Goal: Navigation & Orientation: Find specific page/section

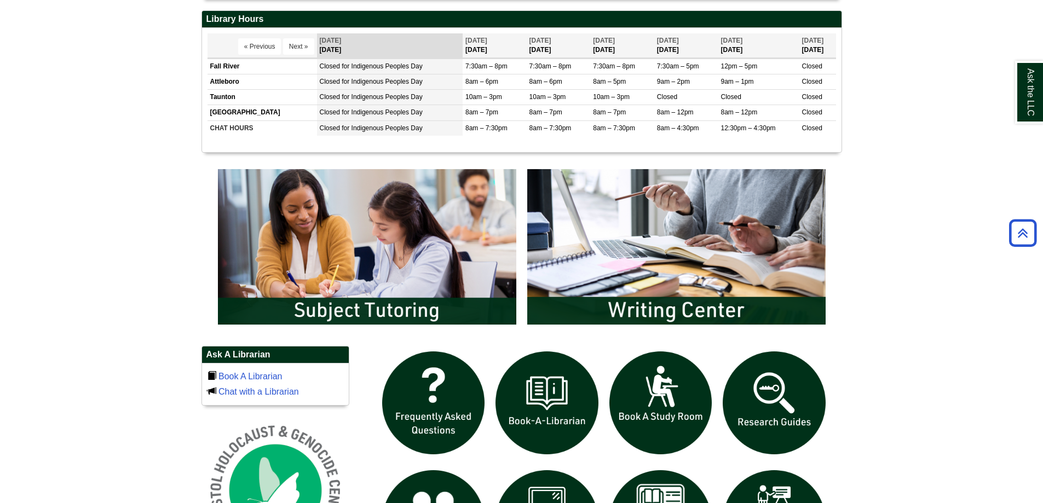
scroll to position [568, 0]
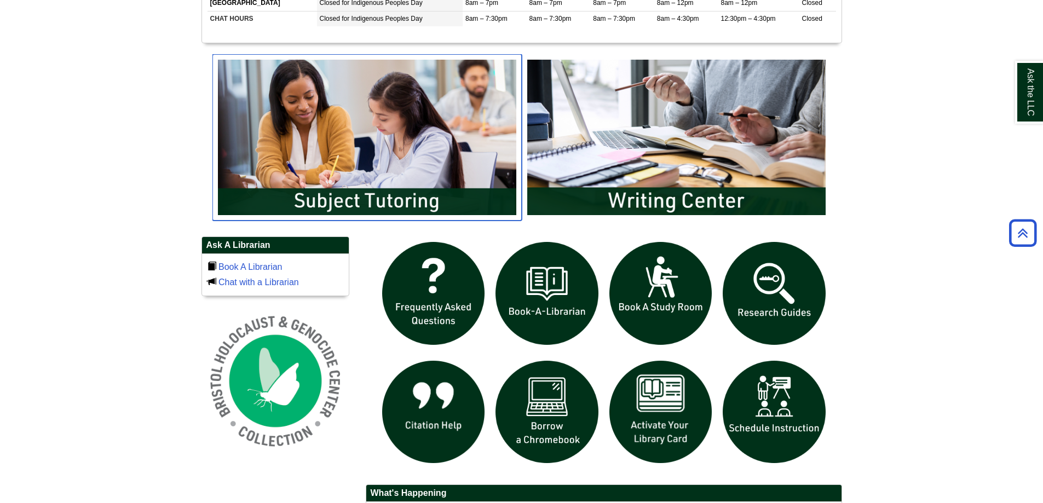
click at [350, 151] on img "slideshow" at bounding box center [366, 137] width 309 height 166
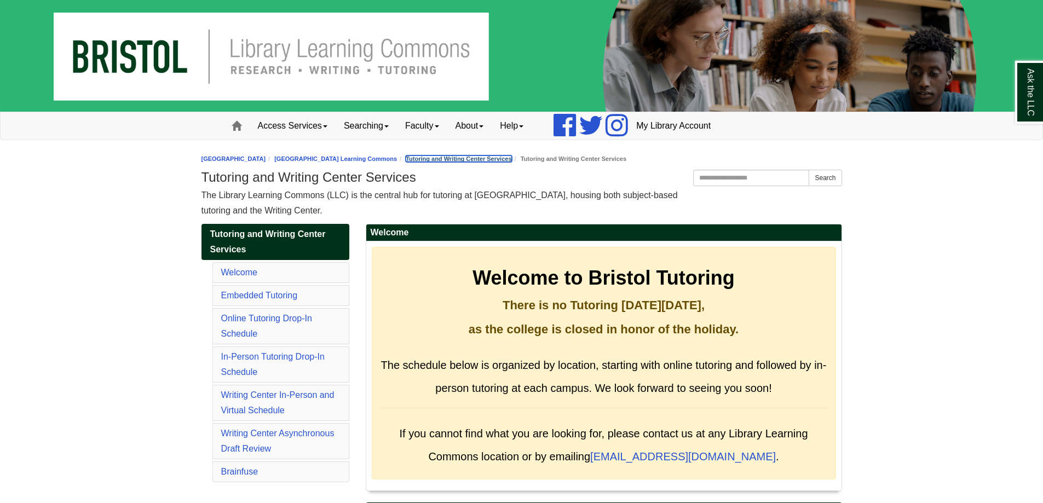
click at [511, 161] on link "Tutoring and Writing Center Services" at bounding box center [459, 158] width 106 height 7
click at [397, 161] on link "[GEOGRAPHIC_DATA] Learning Commons" at bounding box center [335, 158] width 123 height 7
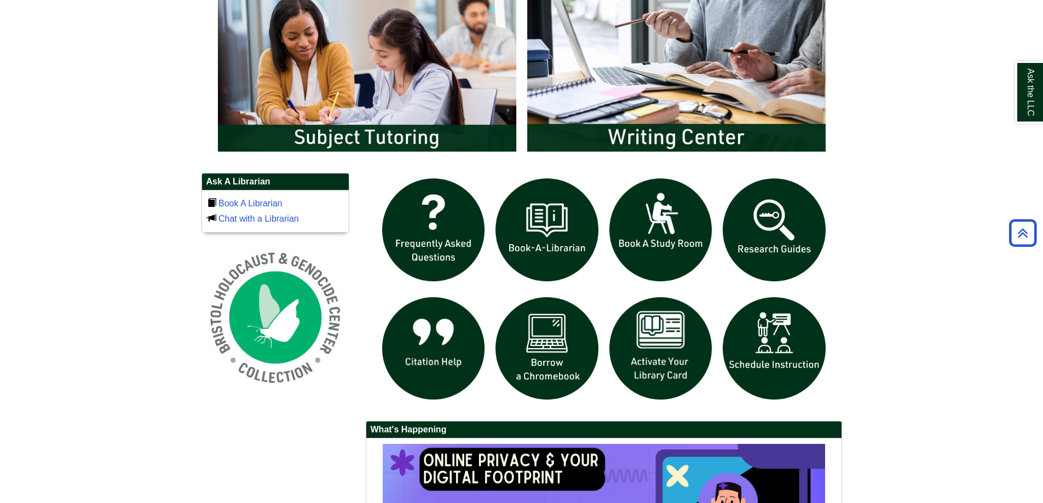
scroll to position [657, 0]
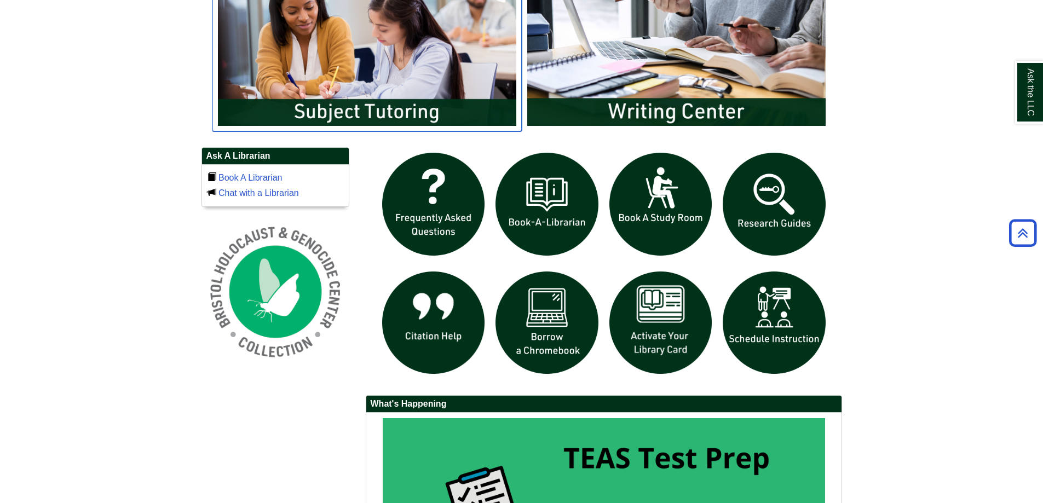
click at [380, 70] on img "slideshow" at bounding box center [366, 48] width 309 height 166
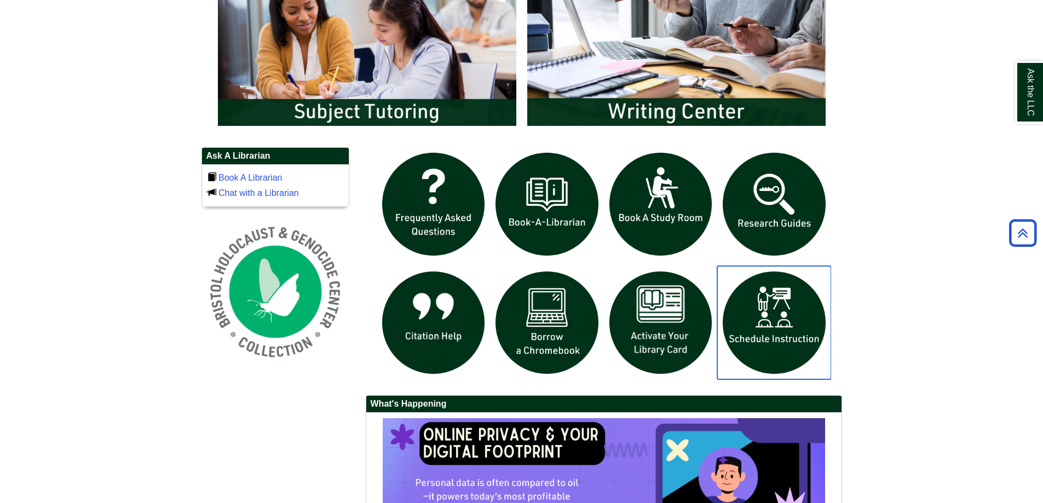
click at [770, 316] on img "slideshow" at bounding box center [774, 323] width 114 height 114
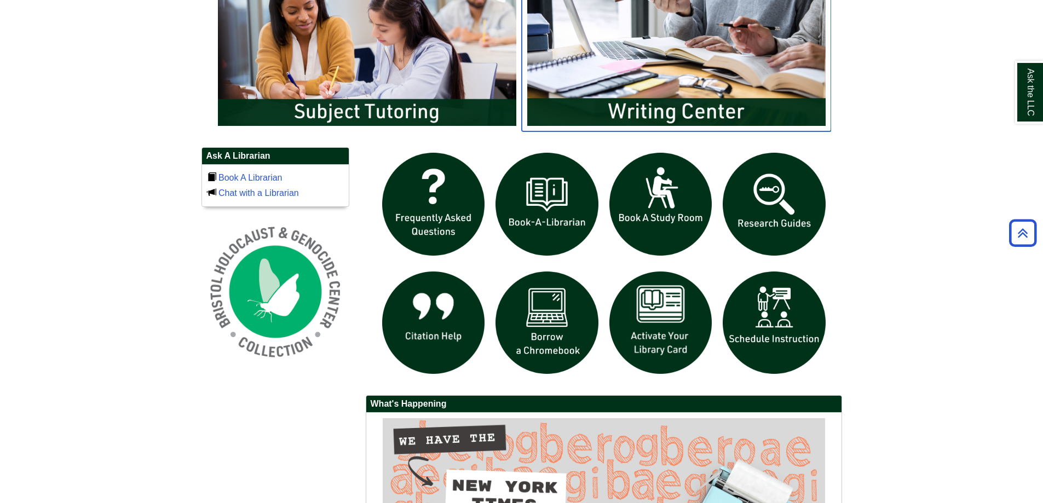
click at [678, 49] on img "slideshow" at bounding box center [676, 48] width 309 height 166
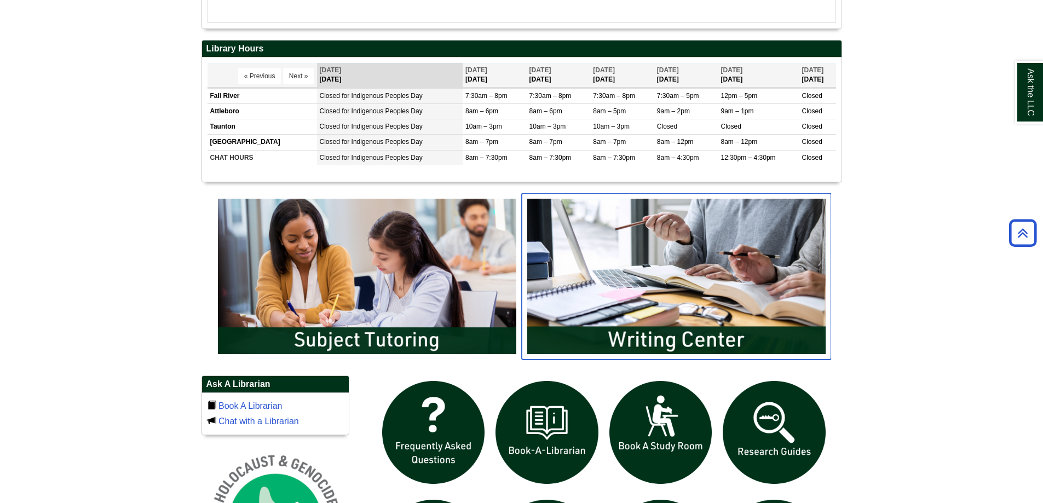
scroll to position [349, 0]
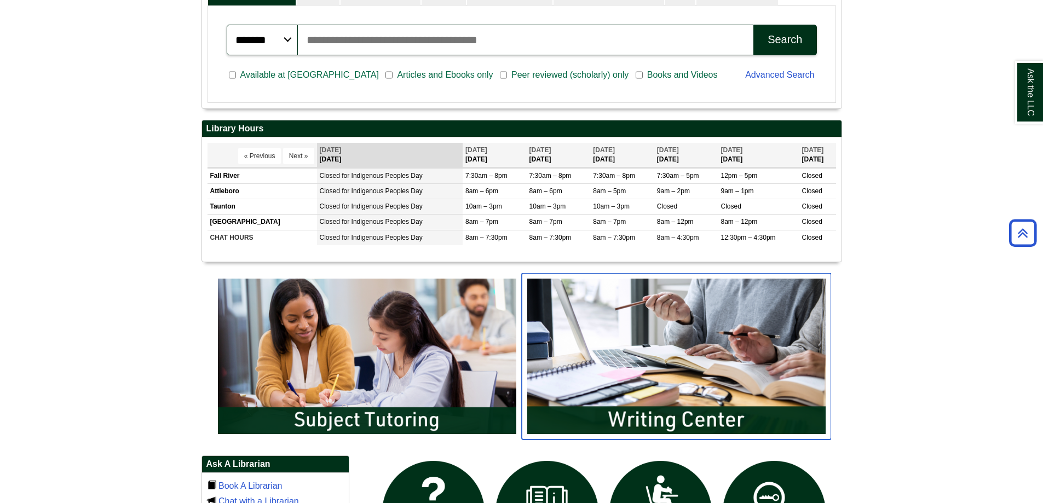
click at [634, 339] on img "slideshow" at bounding box center [676, 356] width 309 height 166
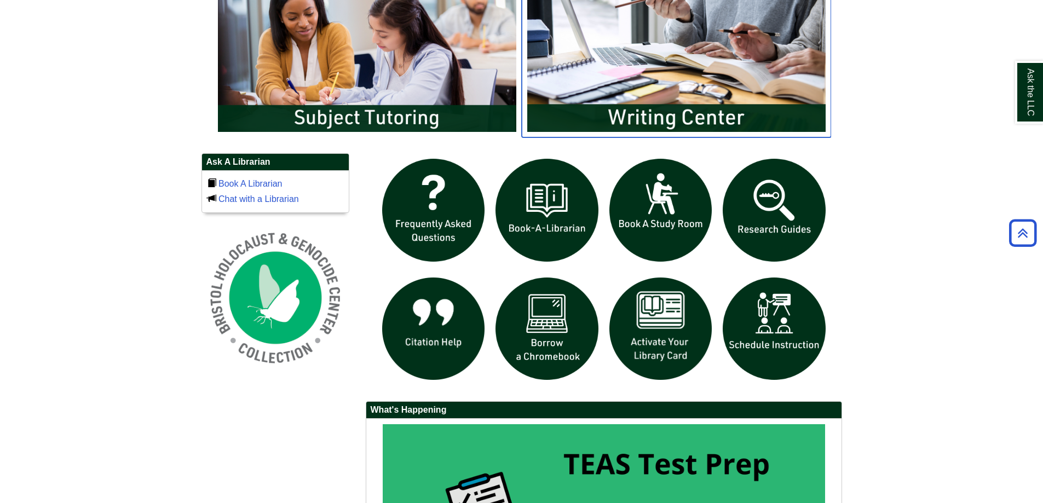
scroll to position [677, 0]
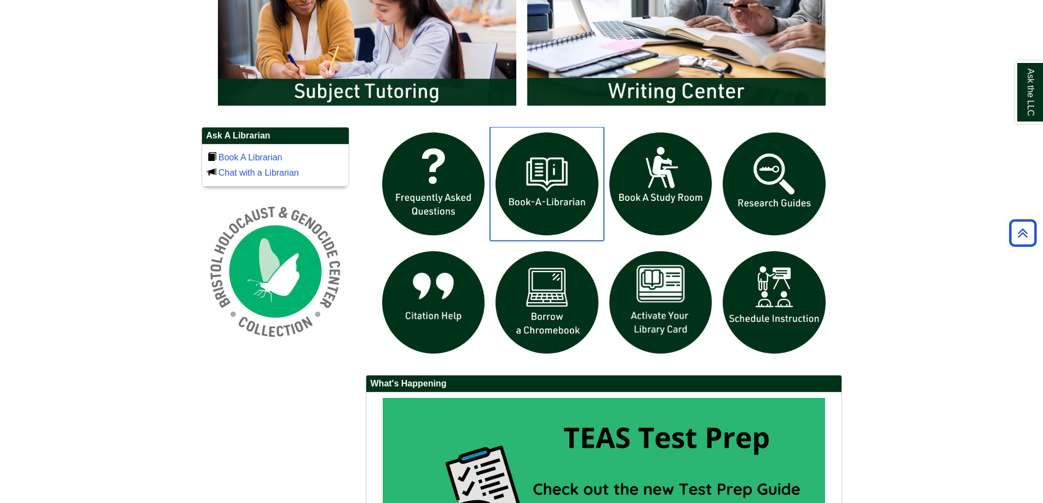
click at [539, 191] on img "slideshow" at bounding box center [547, 184] width 114 height 114
click at [436, 200] on img "slideshow" at bounding box center [434, 184] width 114 height 114
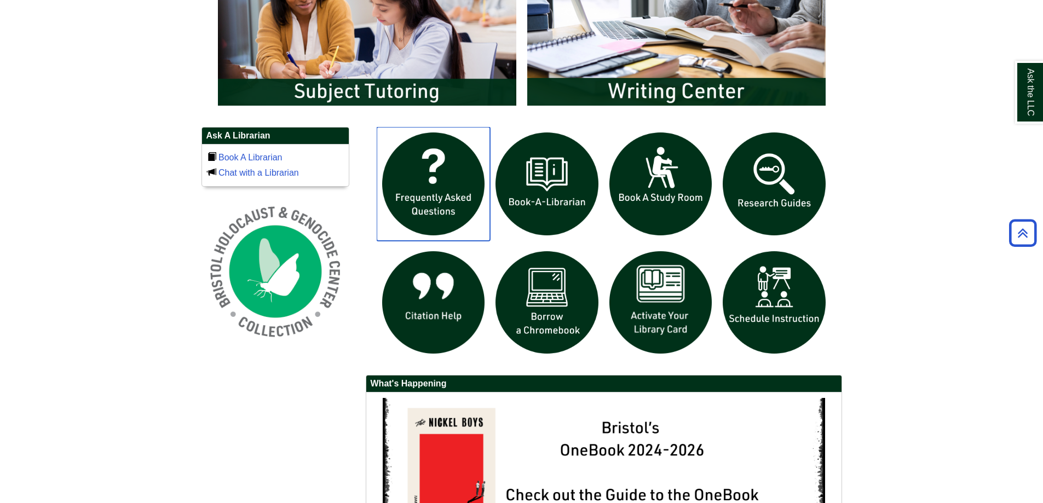
click at [431, 196] on img "slideshow" at bounding box center [434, 184] width 114 height 114
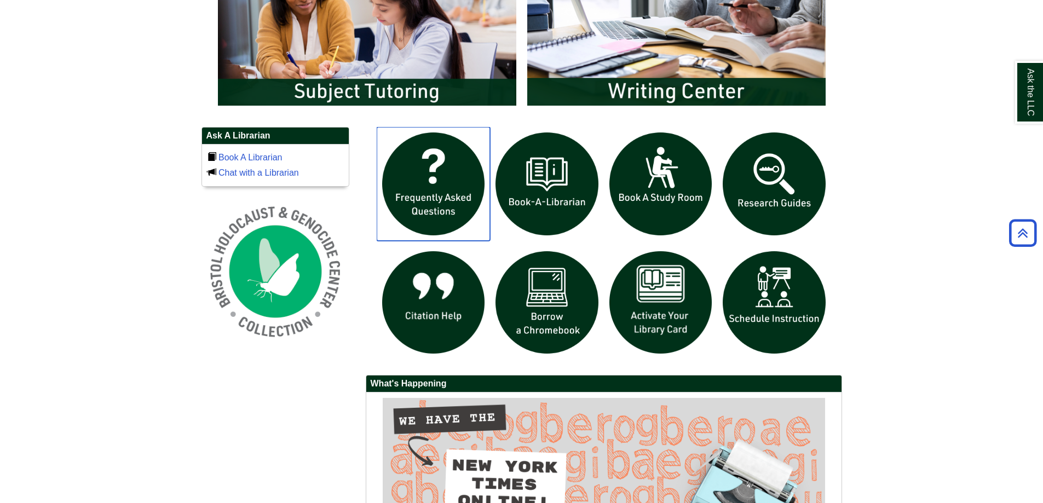
click at [423, 186] on img "slideshow" at bounding box center [434, 184] width 114 height 114
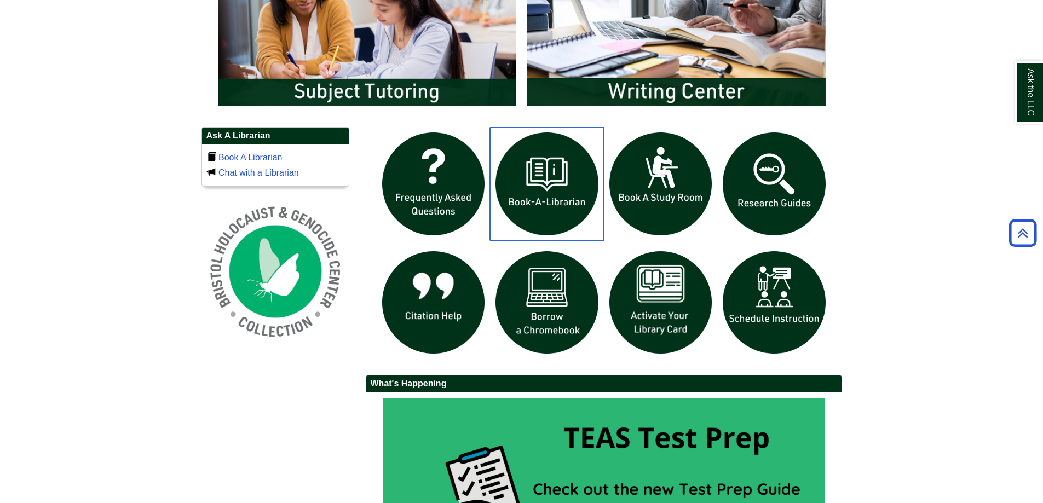
click at [541, 183] on img "slideshow" at bounding box center [547, 184] width 114 height 114
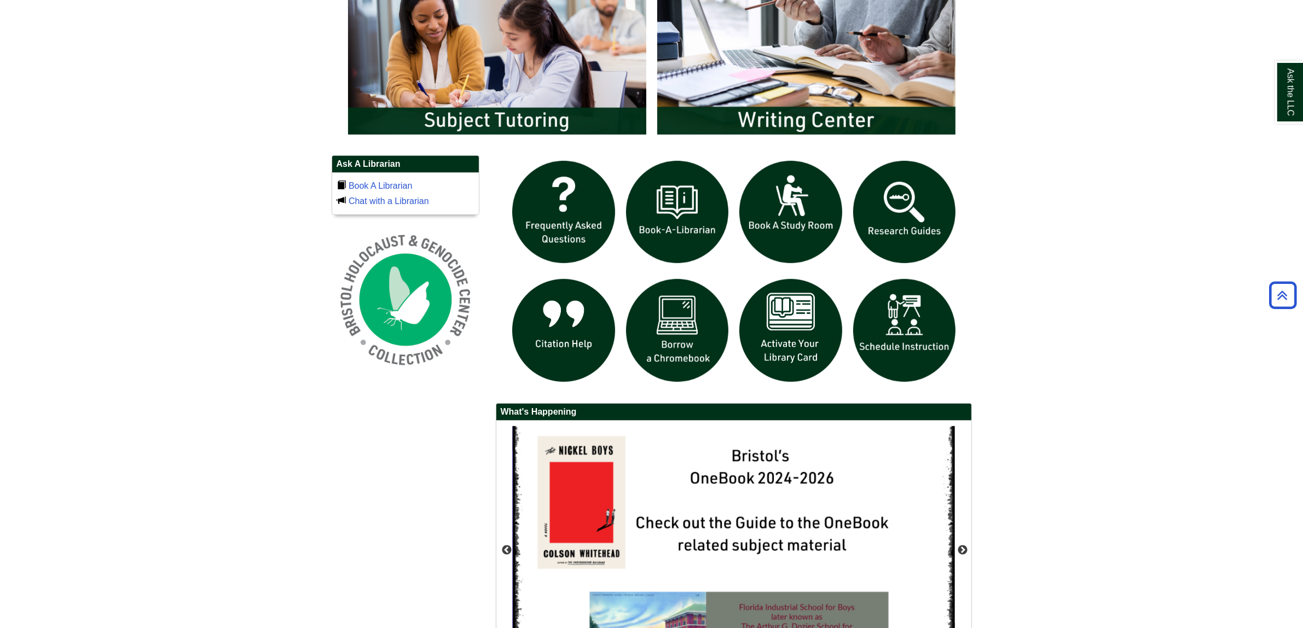
scroll to position [5, 5]
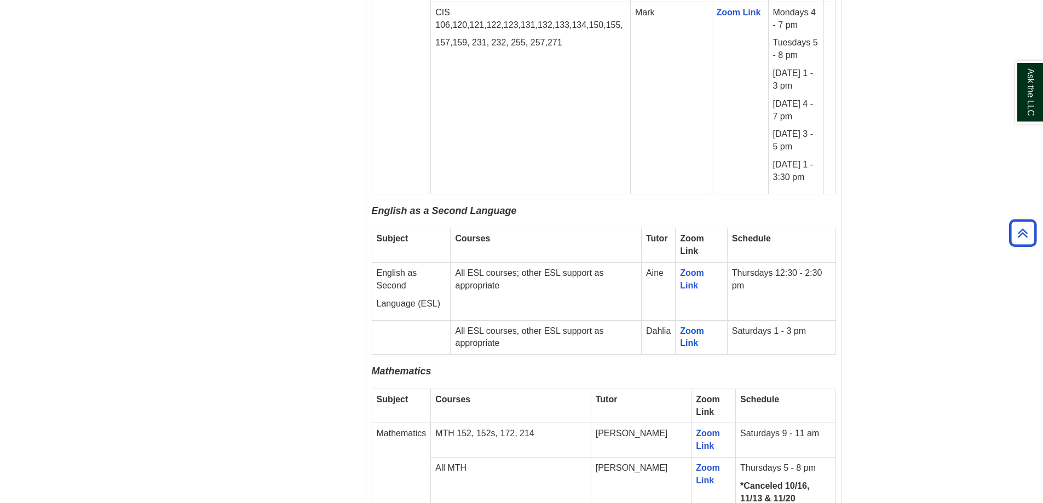
scroll to position [1751, 0]
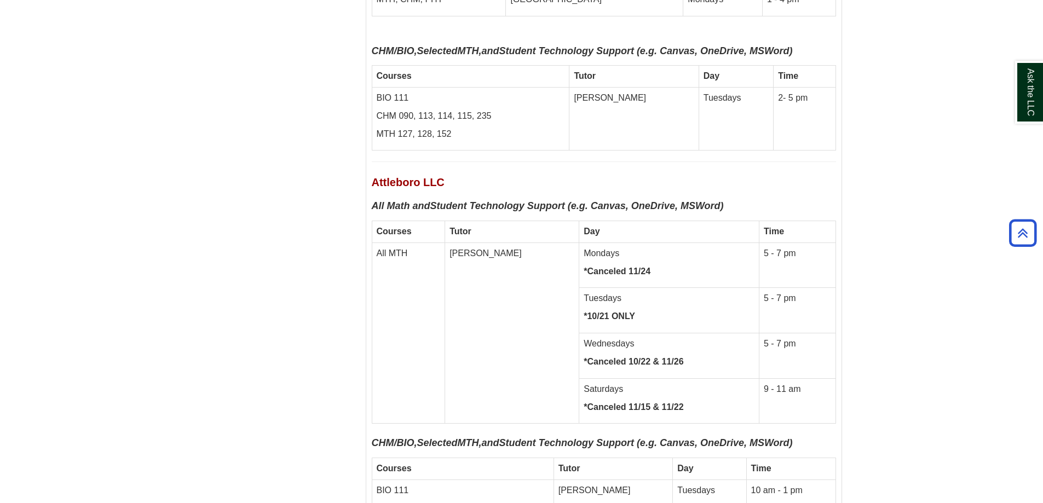
scroll to position [5322, 0]
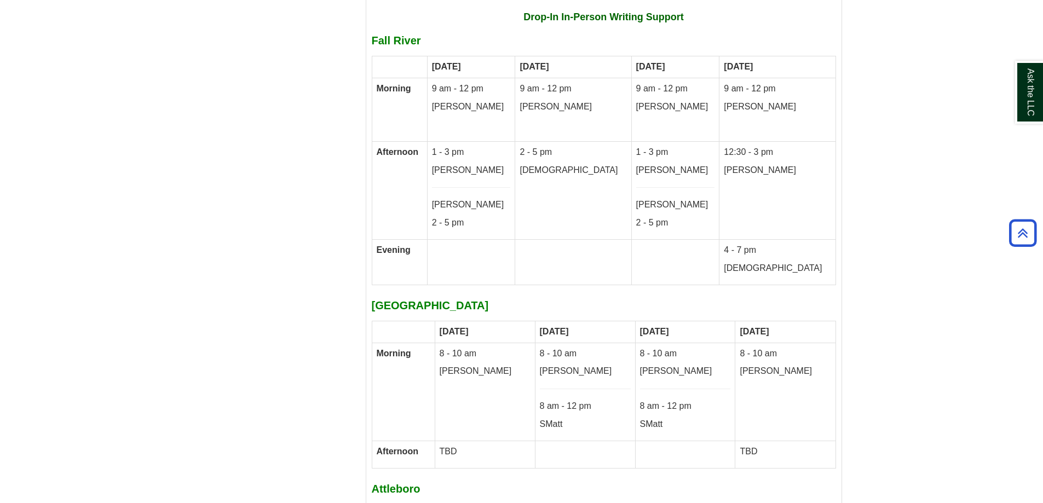
scroll to position [6198, 0]
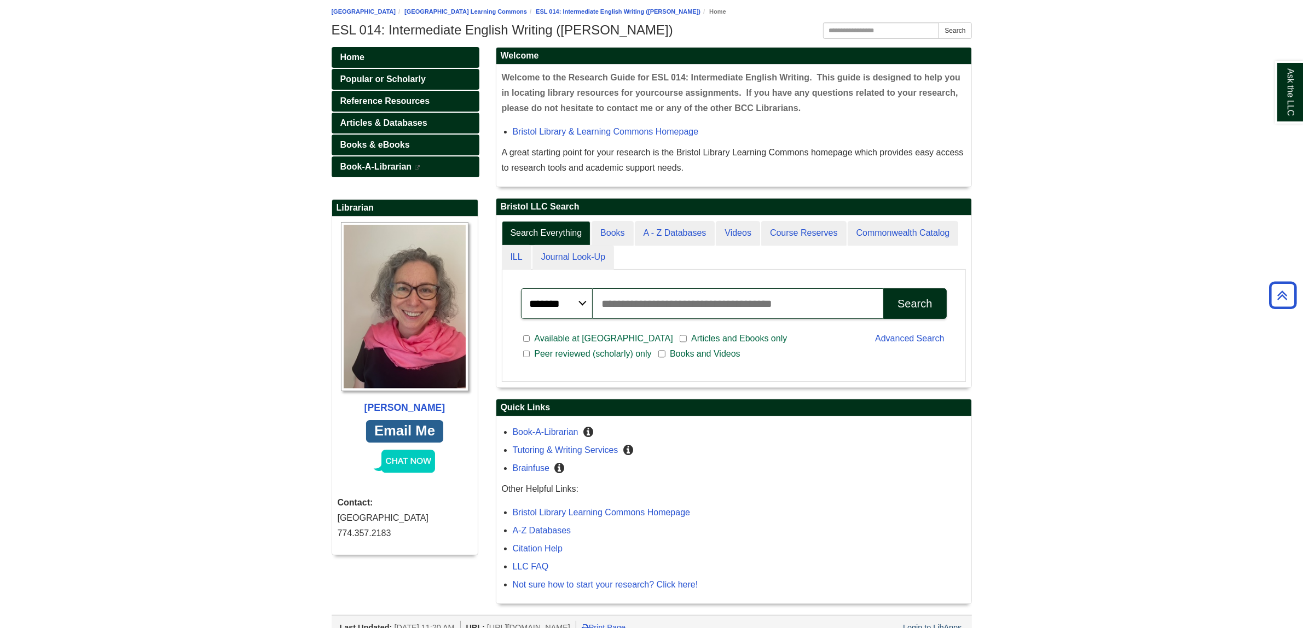
scroll to position [174, 0]
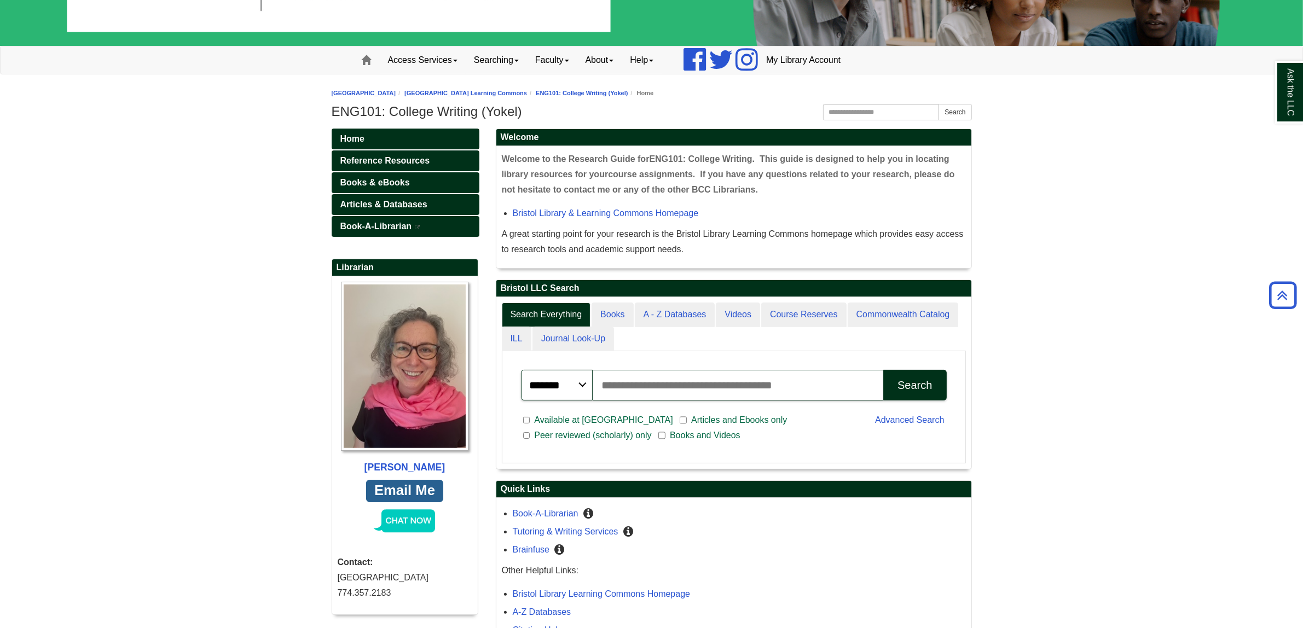
scroll to position [70, 0]
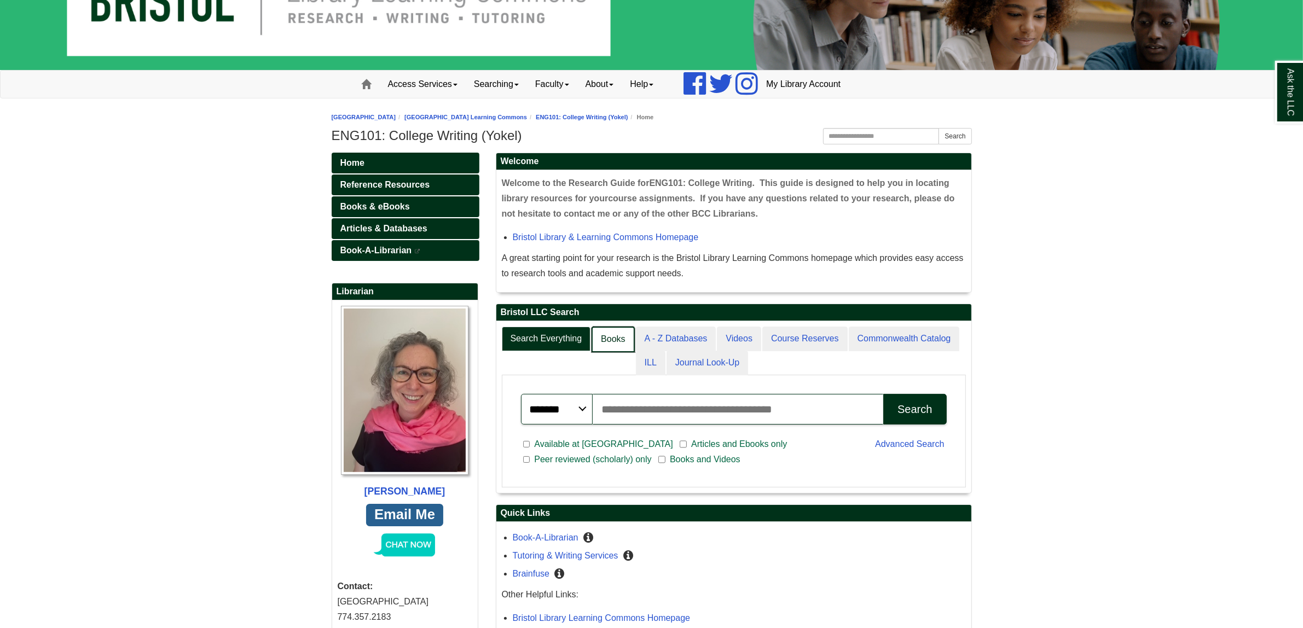
click at [614, 340] on link "Books" at bounding box center [613, 340] width 43 height 26
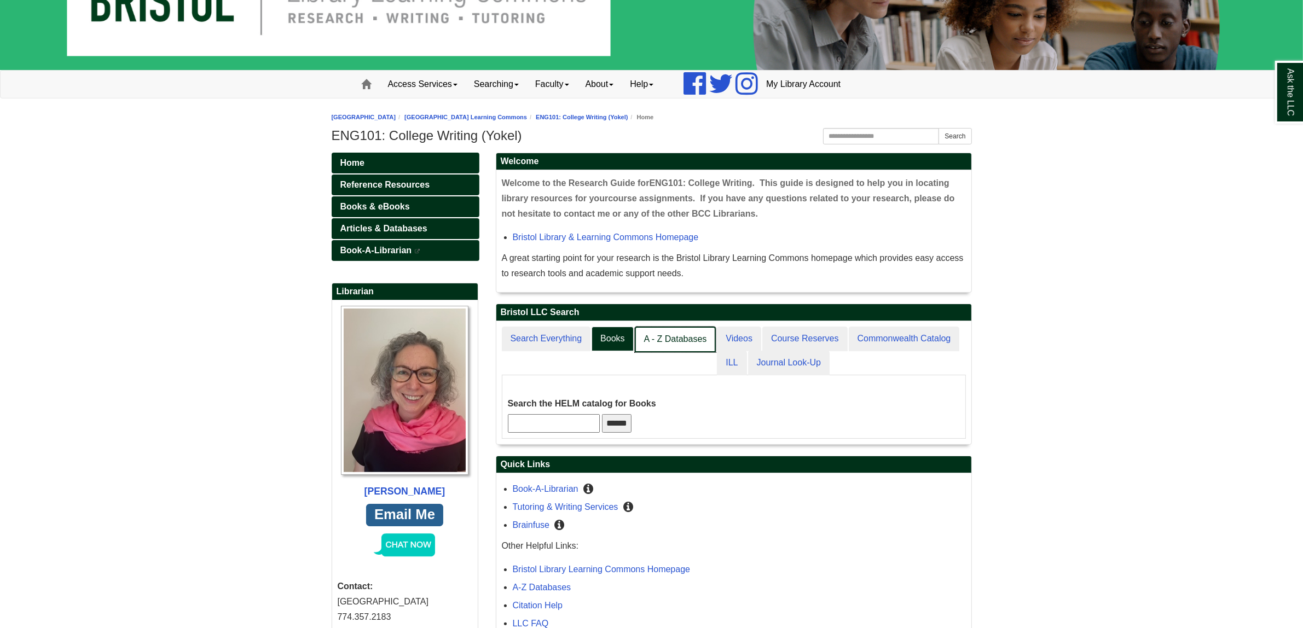
click at [679, 337] on link "A - Z Databases" at bounding box center [676, 340] width 82 height 26
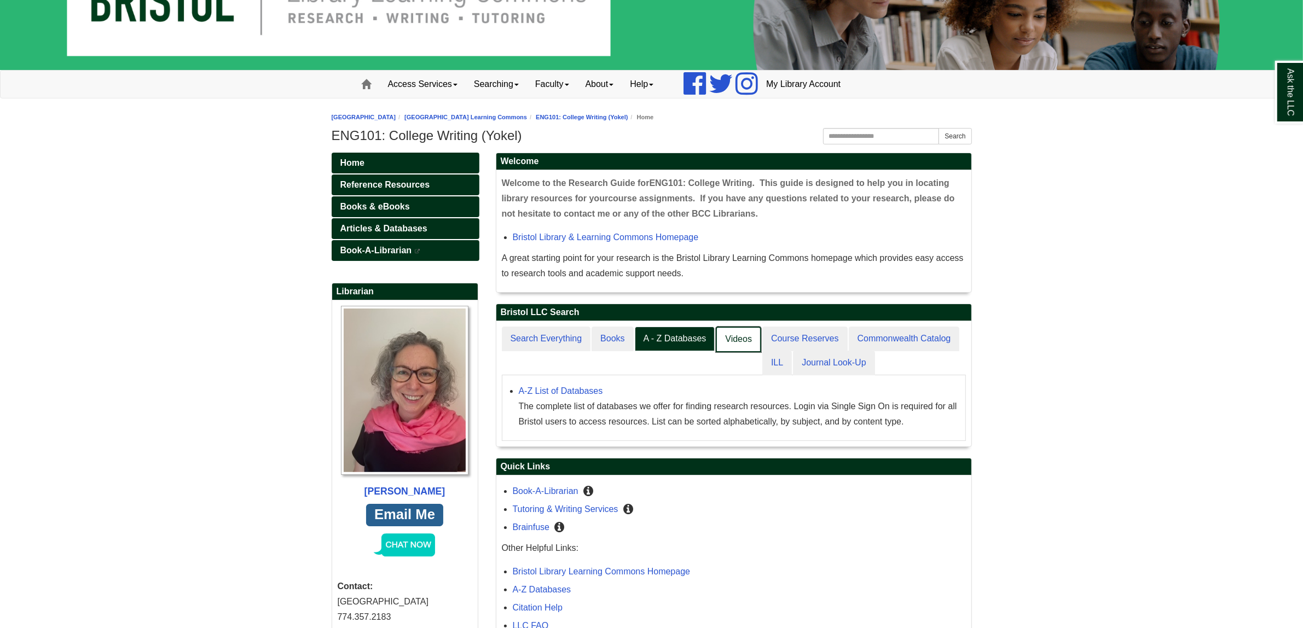
click at [737, 342] on link "Videos" at bounding box center [738, 340] width 45 height 26
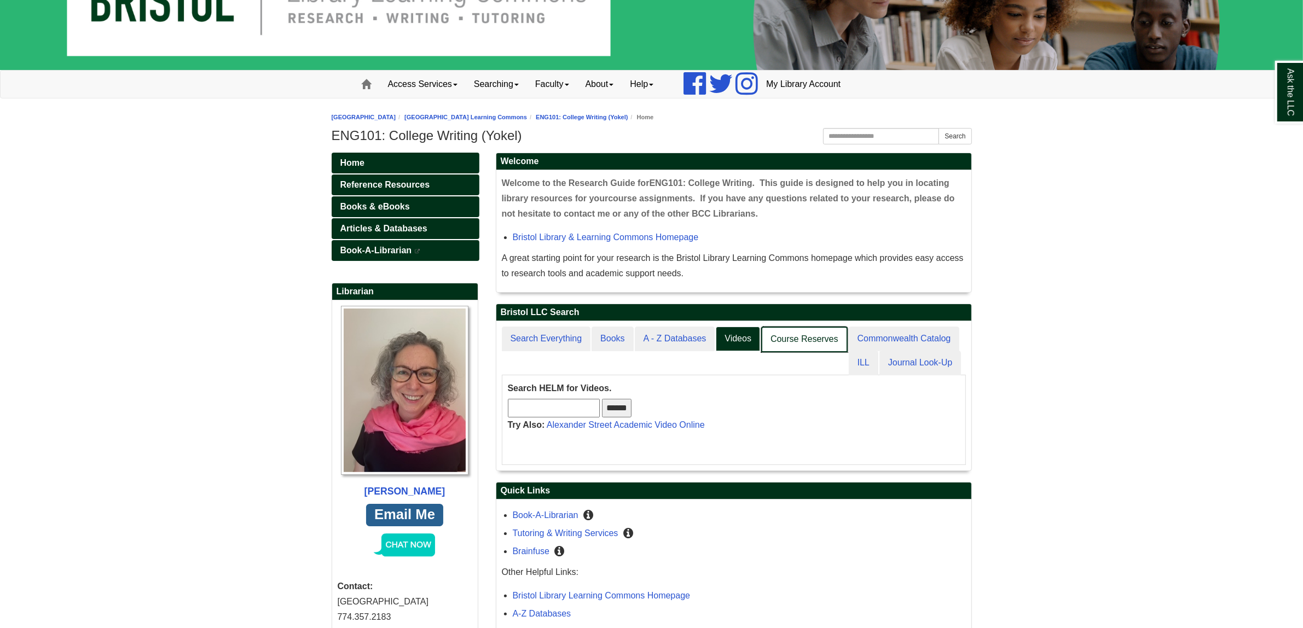
click at [789, 343] on link "Course Reserves" at bounding box center [804, 340] width 86 height 26
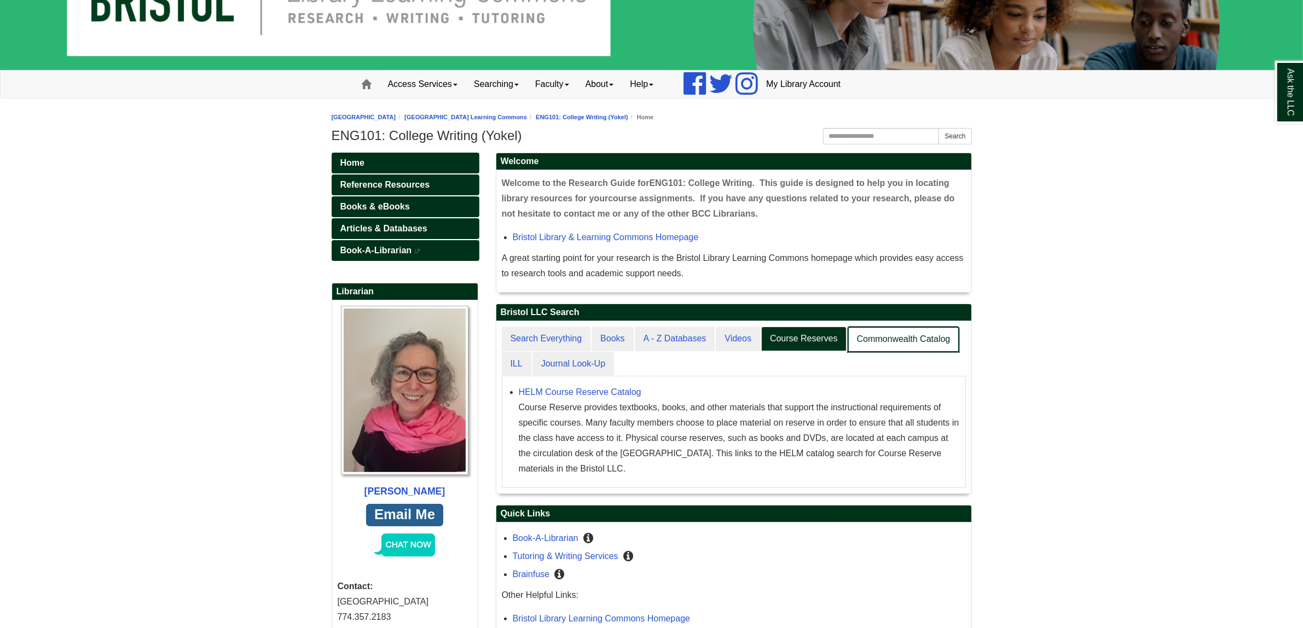
click at [900, 341] on link "Commonwealth Catalog" at bounding box center [904, 340] width 112 height 26
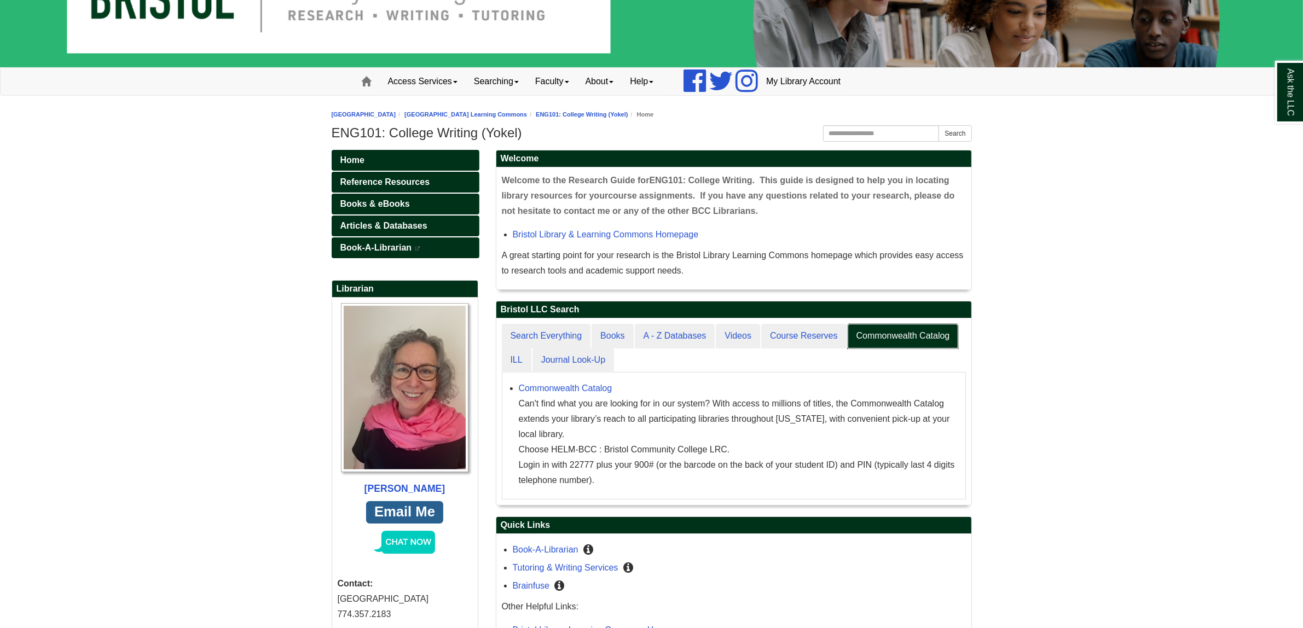
scroll to position [206, 0]
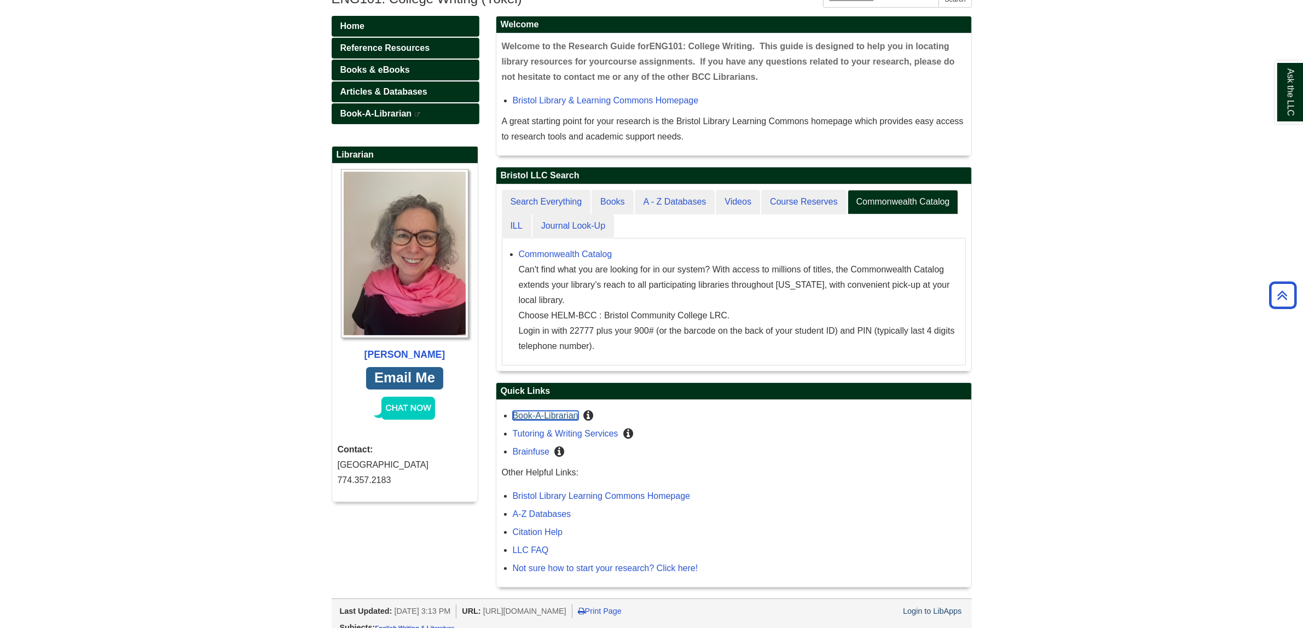
click at [562, 416] on link "Book-A-Librarian" at bounding box center [546, 415] width 66 height 9
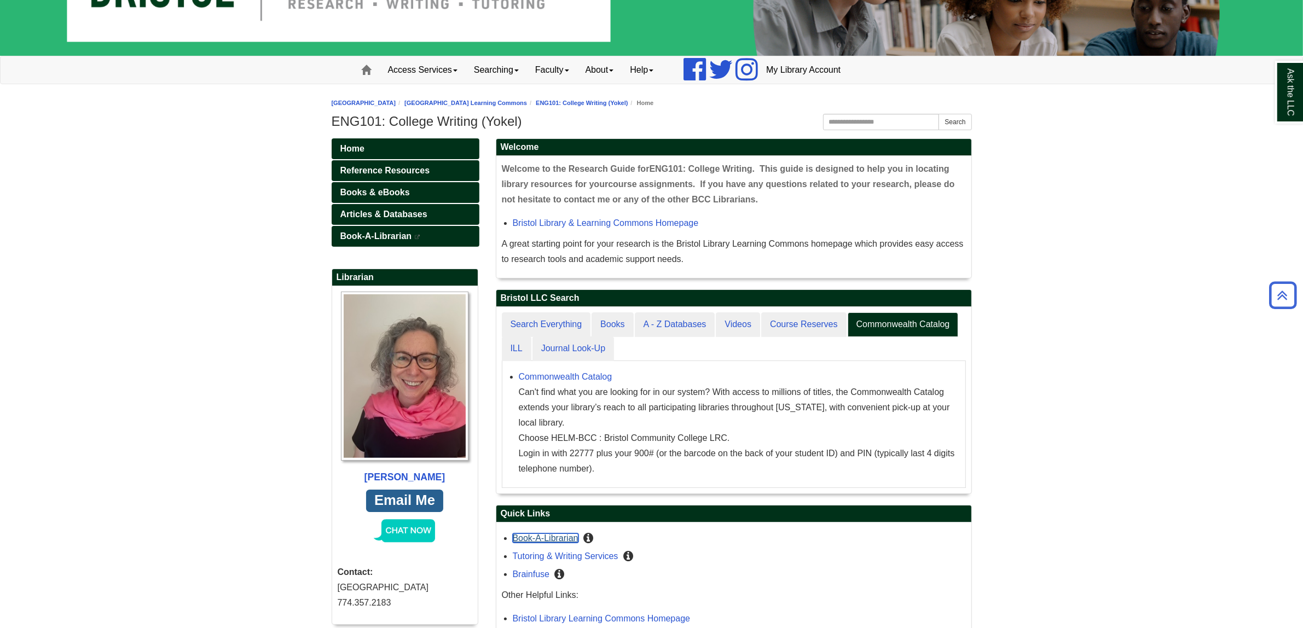
scroll to position [0, 0]
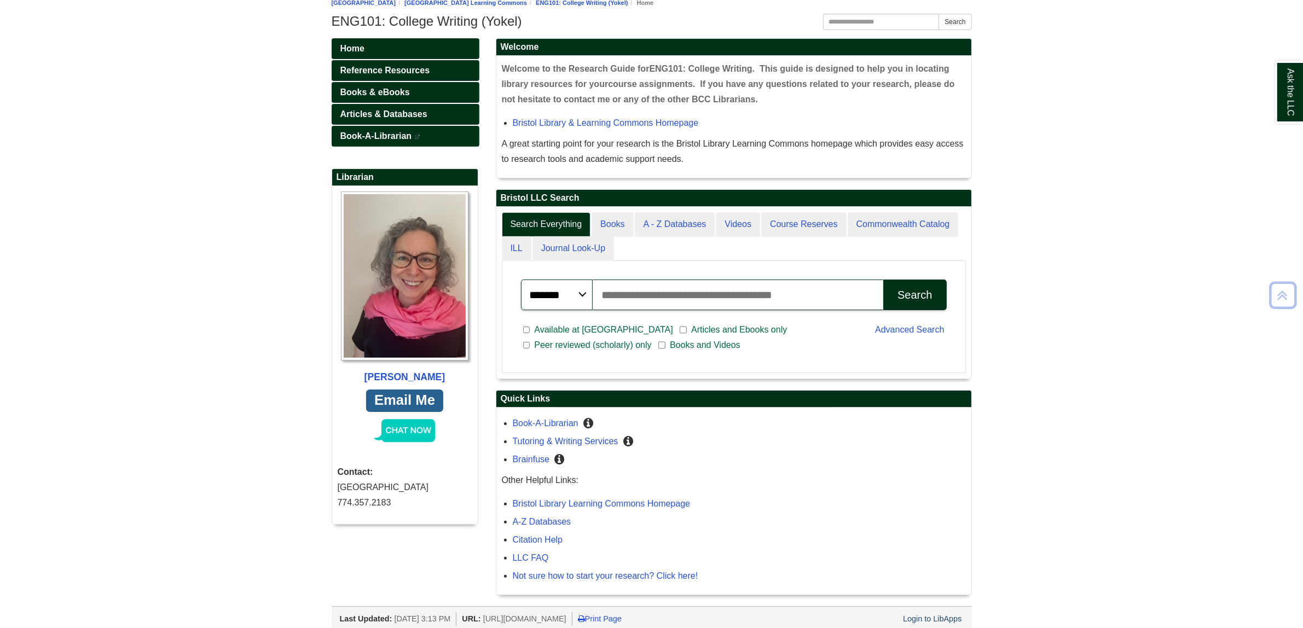
scroll to position [206, 0]
